Goal: Information Seeking & Learning: Check status

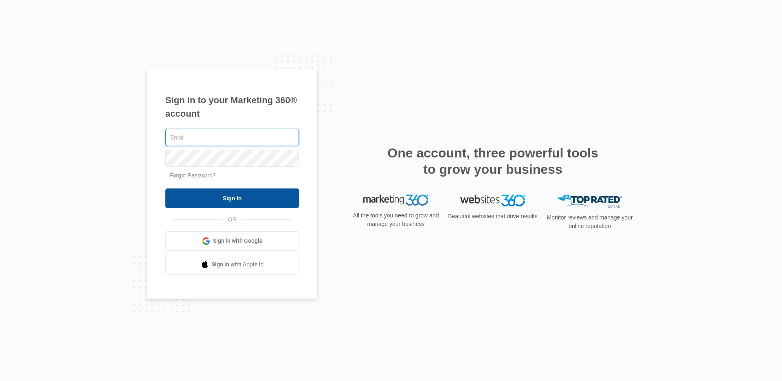
type input "[PERSON_NAME][EMAIL_ADDRESS][PERSON_NAME][DOMAIN_NAME]"
click at [265, 195] on input "Sign In" at bounding box center [232, 198] width 134 height 20
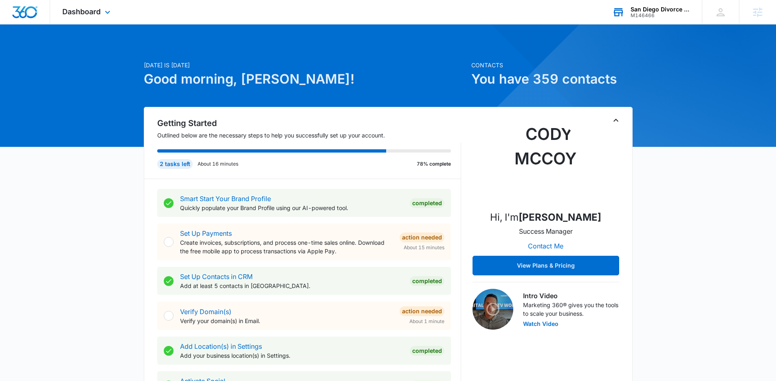
click at [669, 17] on div "M146466" at bounding box center [660, 16] width 59 height 6
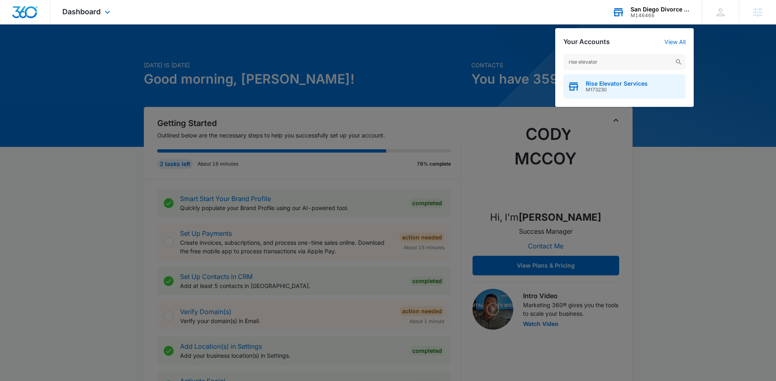
type input "rise elevator"
click at [619, 86] on span "Rise Elevator Services" at bounding box center [617, 83] width 62 height 7
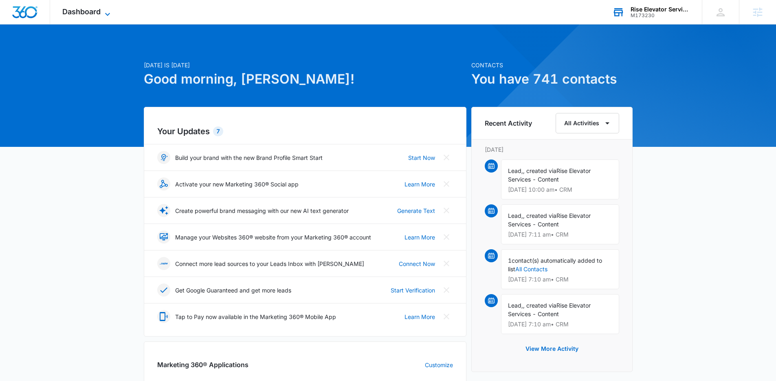
click at [109, 15] on icon at bounding box center [108, 14] width 10 height 10
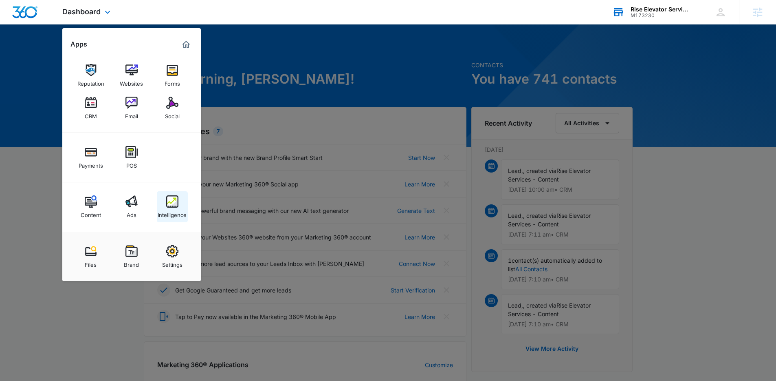
click at [169, 205] on img at bounding box center [172, 201] width 12 height 12
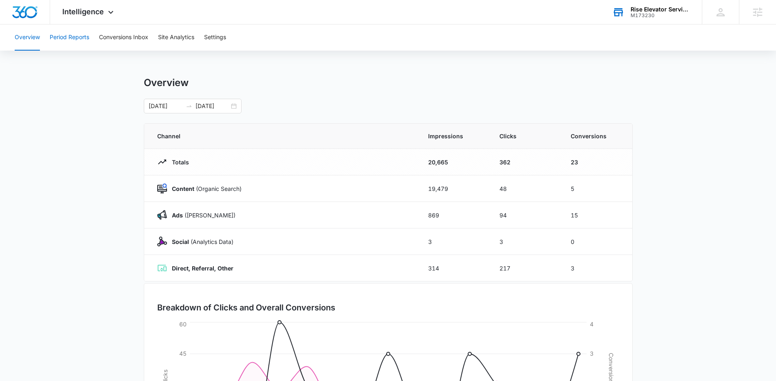
click at [74, 43] on button "Period Reports" at bounding box center [70, 37] width 40 height 26
